Goal: Information Seeking & Learning: Understand process/instructions

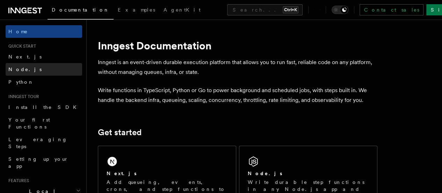
click at [22, 71] on span "Node.js" at bounding box center [24, 69] width 33 height 6
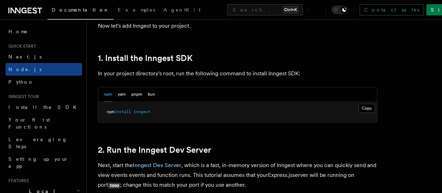
scroll to position [454, 0]
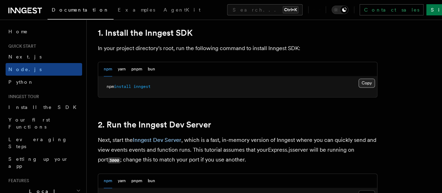
click at [359, 87] on button "Copy Copied" at bounding box center [367, 82] width 16 height 9
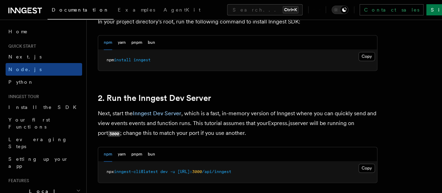
scroll to position [524, 0]
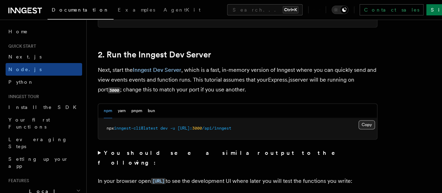
click at [359, 129] on button "Copy Copied" at bounding box center [367, 124] width 16 height 9
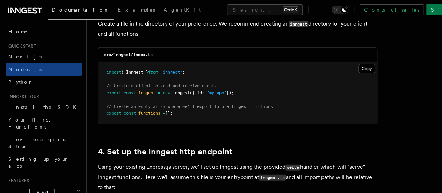
scroll to position [874, 0]
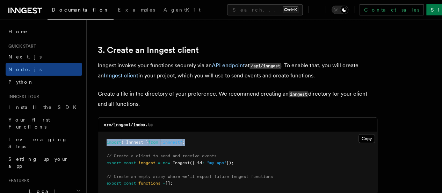
drag, startPoint x: 202, startPoint y: 136, endPoint x: 99, endPoint y: 131, distance: 103.2
click at [99, 132] on pre "import { Inngest } from "inngest" ; // Create a client to send and receive even…" at bounding box center [237, 163] width 279 height 62
copy span "import { Inngest } from "inngest" ;"
drag, startPoint x: 245, startPoint y: 157, endPoint x: 103, endPoint y: 158, distance: 142.6
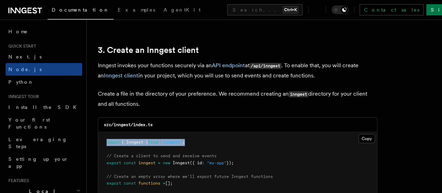
click at [103, 158] on pre "import { Inngest } from "inngest" ; // Create a client to send and receive even…" at bounding box center [237, 163] width 279 height 62
copy span "export const inngest = new Inngest ({ id : "my-app" });"
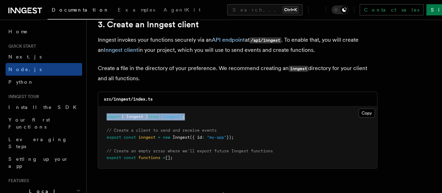
scroll to position [909, 0]
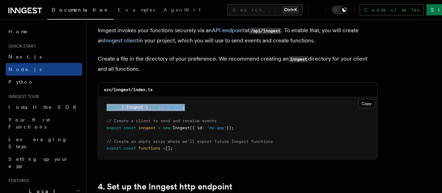
click at [249, 122] on pre "import { Inngest } from "inngest" ; // Create a client to send and receive even…" at bounding box center [237, 128] width 279 height 62
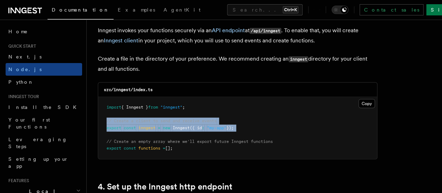
drag, startPoint x: 249, startPoint y: 122, endPoint x: 103, endPoint y: 114, distance: 145.6
click at [103, 114] on pre "import { Inngest } from "inngest" ; // Create a client to send and receive even…" at bounding box center [237, 128] width 279 height 62
drag, startPoint x: 178, startPoint y: 142, endPoint x: 104, endPoint y: 135, distance: 74.1
click at [104, 135] on pre "import { Inngest } from "inngest" ; // Create a client to send and receive even…" at bounding box center [237, 128] width 279 height 62
copy code "// Create an empty array where we'll export future Inngest functions export con…"
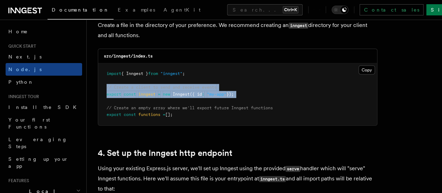
scroll to position [1014, 0]
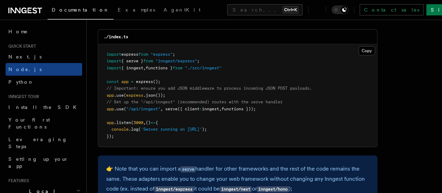
scroll to position [1119, 0]
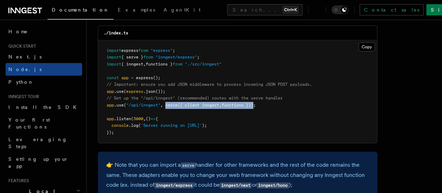
drag, startPoint x: 166, startPoint y: 98, endPoint x: 259, endPoint y: 99, distance: 92.6
click at [256, 102] on span "app .use ( "/api/inngest" , serve ({ client : inngest , functions }));" at bounding box center [181, 104] width 149 height 5
copy span "serve ({ client : inngest , functions })"
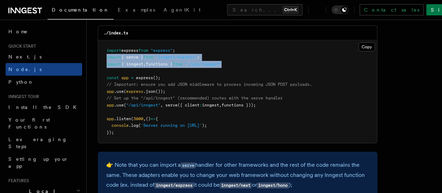
drag, startPoint x: 238, startPoint y: 58, endPoint x: 89, endPoint y: 53, distance: 149.7
copy code "import { serve } from "inngest/express" ; import { inngest , functions } from "…"
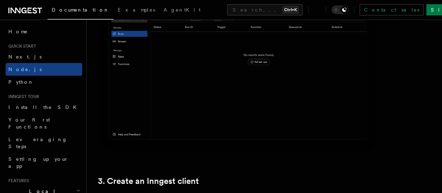
scroll to position [839, 0]
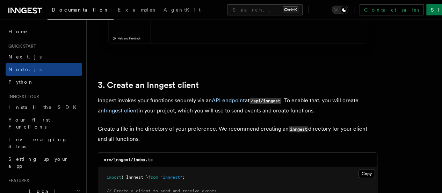
click at [12, 7] on icon at bounding box center [25, 10] width 34 height 8
